Goal: Information Seeking & Learning: Learn about a topic

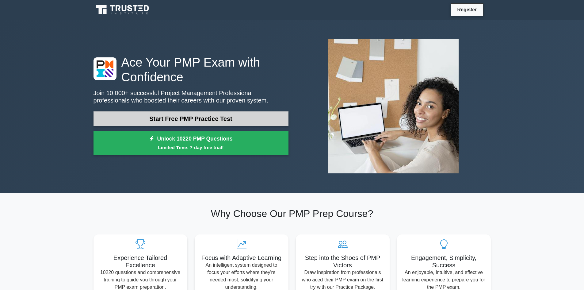
click at [158, 115] on link "Start Free PMP Practice Test" at bounding box center [191, 118] width 195 height 15
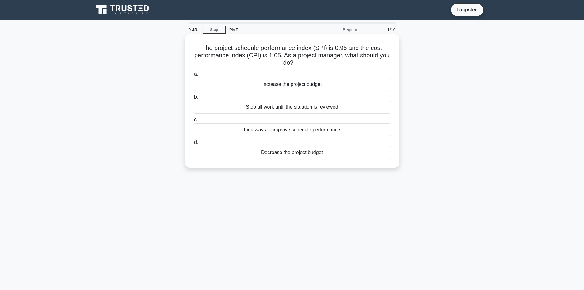
click at [299, 129] on div "Find ways to improve schedule performance" at bounding box center [292, 129] width 199 height 13
click at [193, 122] on input "c. Find ways to improve schedule performance" at bounding box center [193, 120] width 0 height 4
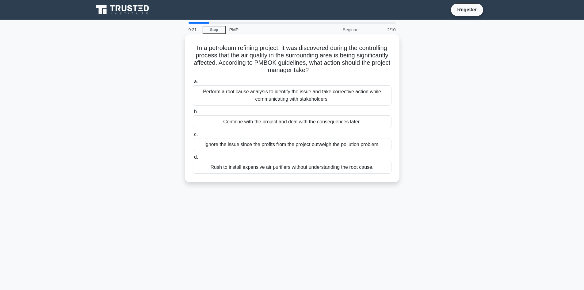
click at [318, 92] on div "Perform a root cause analysis to identify the issue and take corrective action …" at bounding box center [292, 95] width 199 height 20
click at [193, 84] on input "a. Perform a root cause analysis to identify the issue and take corrective acti…" at bounding box center [193, 82] width 0 height 4
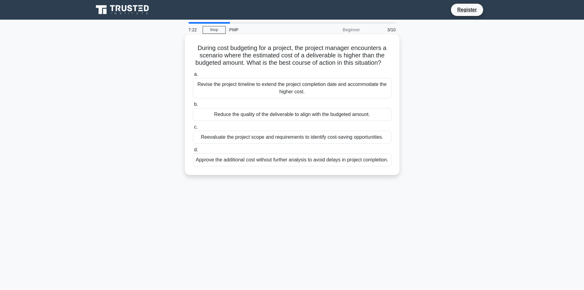
click at [365, 143] on div "Reevaluate the project scope and requirements to identify cost-saving opportuni…" at bounding box center [292, 137] width 199 height 13
click at [193, 129] on input "c. Reevaluate the project scope and requirements to identify cost-saving opport…" at bounding box center [193, 127] width 0 height 4
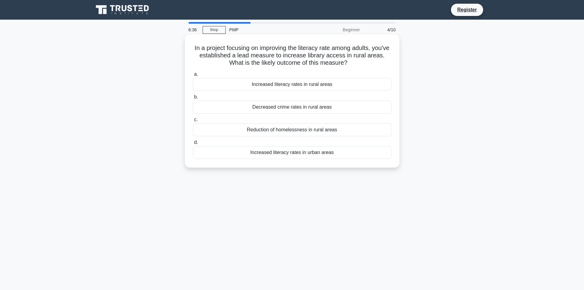
click at [319, 85] on div "Increased literacy rates in rural areas" at bounding box center [292, 84] width 199 height 13
click at [193, 76] on input "a. Increased literacy rates in rural areas" at bounding box center [193, 74] width 0 height 4
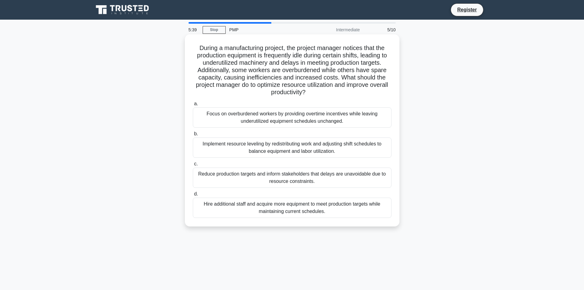
click at [329, 149] on div "Implement resource leveling by redistributing work and adjusting shift schedule…" at bounding box center [292, 147] width 199 height 20
click at [193, 136] on input "b. Implement resource leveling by redistributing work and adjusting shift sched…" at bounding box center [193, 134] width 0 height 4
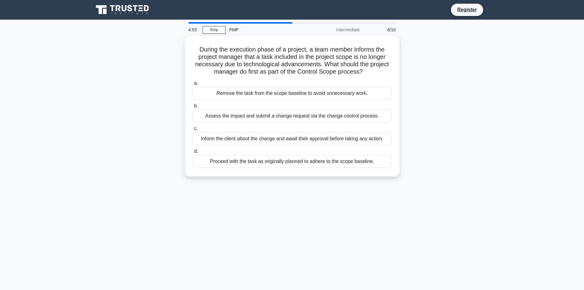
click at [535, 114] on main "4:53 Stop PMP Intermediate 6/10 During the execution phase of a project, a team…" at bounding box center [292, 175] width 584 height 311
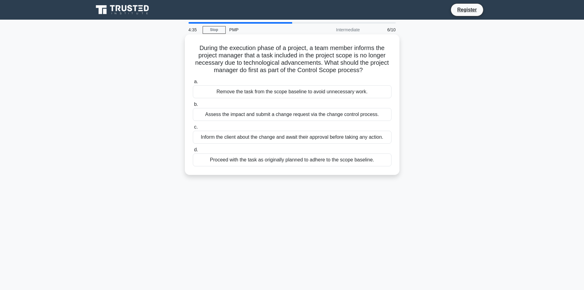
click at [303, 115] on div "Assess the impact and submit a change request via the change control process." at bounding box center [292, 114] width 199 height 13
click at [193, 106] on input "b. Assess the impact and submit a change request via the change control process." at bounding box center [193, 104] width 0 height 4
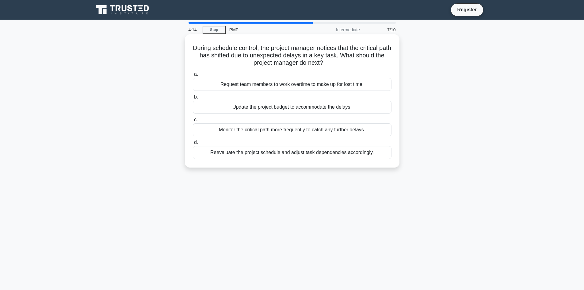
click at [330, 154] on div "Reevaluate the project schedule and adjust task dependencies accordingly." at bounding box center [292, 152] width 199 height 13
click at [193, 144] on input "d. Reevaluate the project schedule and adjust task dependencies accordingly." at bounding box center [193, 142] width 0 height 4
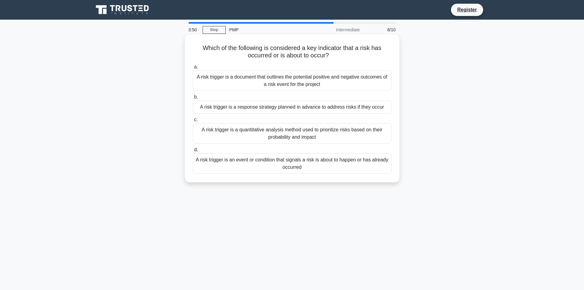
click at [357, 81] on div "A risk trigger is a document that outlines the potential positive and negative …" at bounding box center [292, 81] width 199 height 20
click at [193, 69] on input "a. A risk trigger is a document that outlines the potential positive and negati…" at bounding box center [193, 67] width 0 height 4
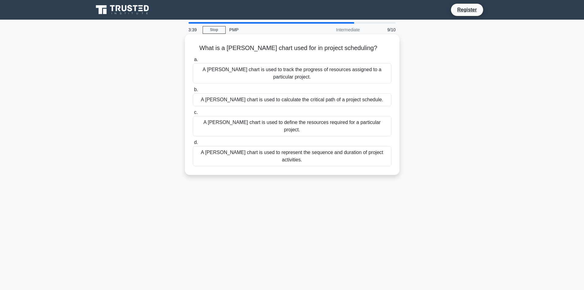
click at [303, 146] on div "A Gantt chart is used to represent the sequence and duration of project activit…" at bounding box center [292, 156] width 199 height 20
click at [193, 140] on input "d. A Gantt chart is used to represent the sequence and duration of project acti…" at bounding box center [193, 142] width 0 height 4
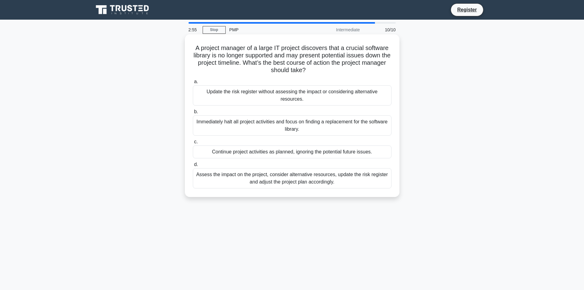
click at [353, 182] on div "Assess the impact on the project, consider alternative resources, update the ri…" at bounding box center [292, 178] width 199 height 20
click at [193, 166] on input "d. Assess the impact on the project, consider alternative resources, update the…" at bounding box center [193, 164] width 0 height 4
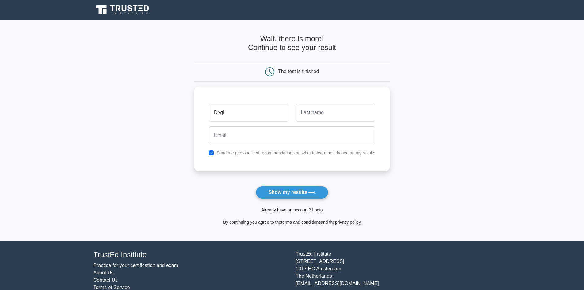
type input "Degi"
type input "Y"
type input "Tsog"
type input "[EMAIL_ADDRESS][DOMAIN_NAME]"
click at [281, 193] on button "Show my results" at bounding box center [292, 192] width 72 height 13
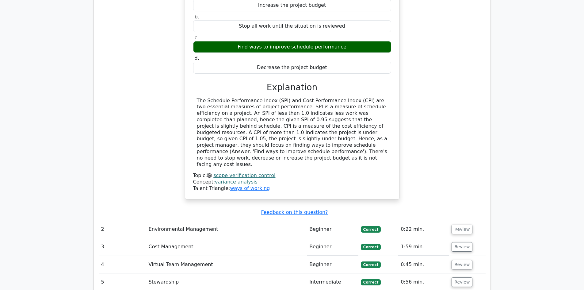
scroll to position [766, 0]
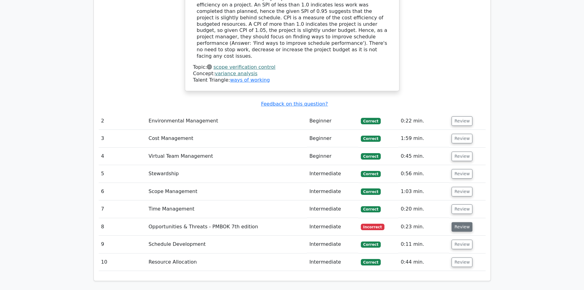
click at [458, 222] on button "Review" at bounding box center [462, 227] width 21 height 10
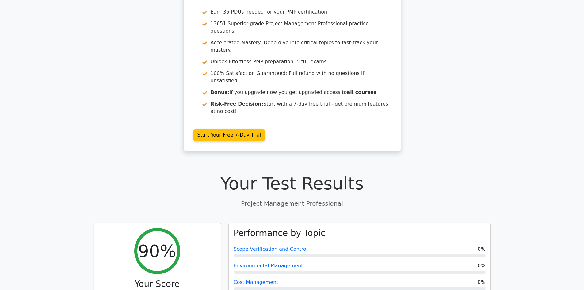
scroll to position [0, 0]
